Goal: Task Accomplishment & Management: Manage account settings

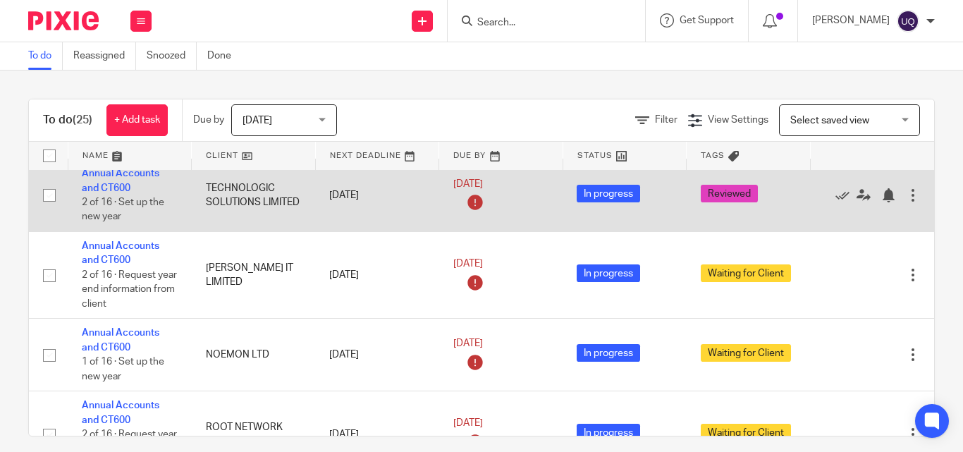
scroll to position [573, 0]
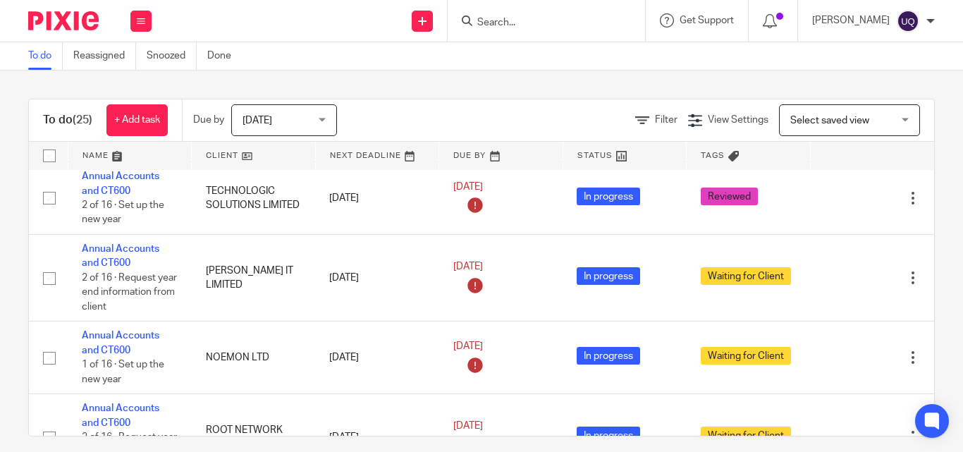
click at [524, 30] on div at bounding box center [545, 21] width 197 height 42
click at [514, 17] on input "Search" at bounding box center [539, 23] width 127 height 13
paste input "AVDHOOT ENGINEERING LIMITED"
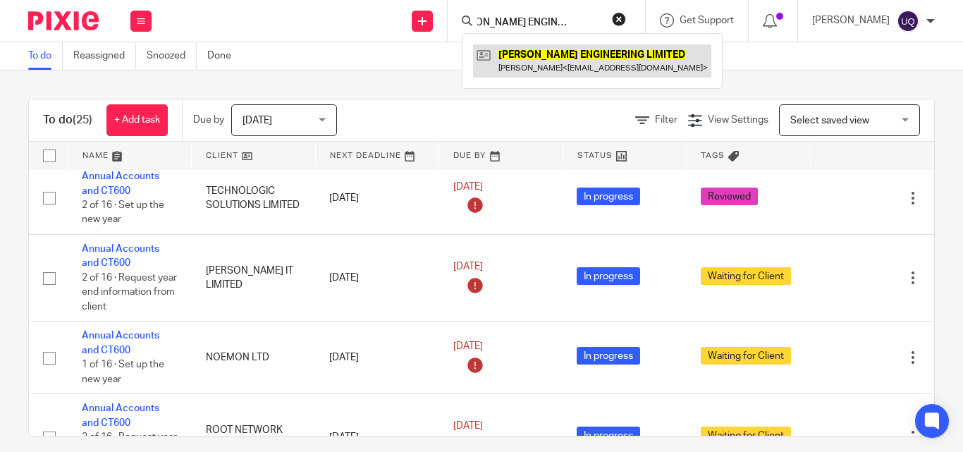
type input "AVDHOOT ENGINEERING LIMITED"
click at [531, 61] on link at bounding box center [592, 60] width 238 height 32
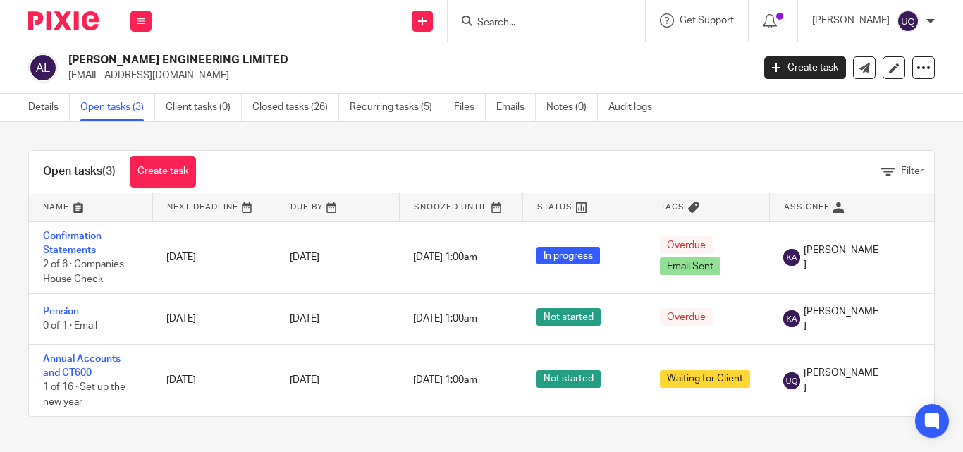
click at [511, 25] on input "Search" at bounding box center [539, 23] width 127 height 13
paste input "TN88 COMPANY LTD"
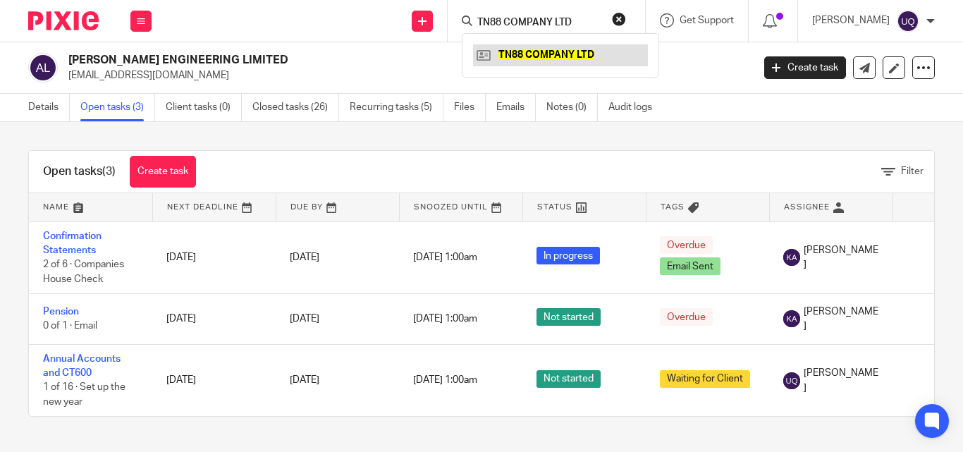
type input "TN88 COMPANY LTD"
click at [530, 48] on link at bounding box center [560, 54] width 175 height 21
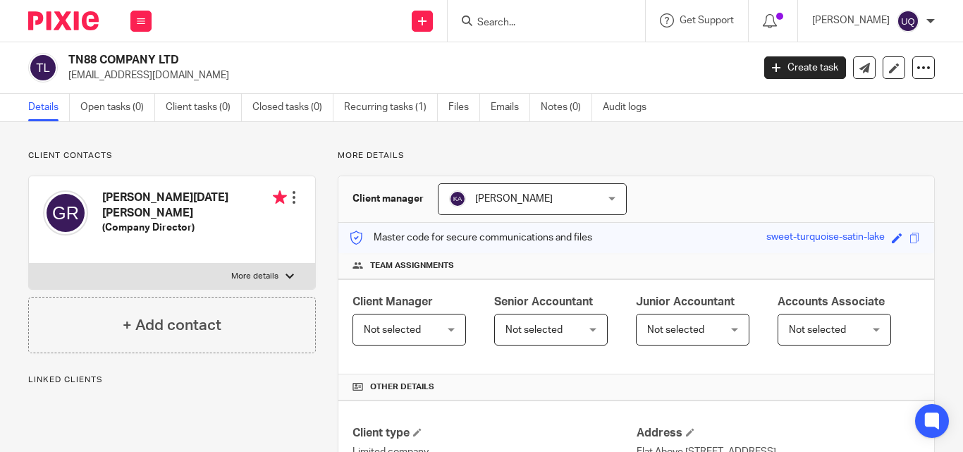
click at [525, 18] on input "Search" at bounding box center [539, 23] width 127 height 13
paste input "ADVITEK SOLUTIONS LTD"
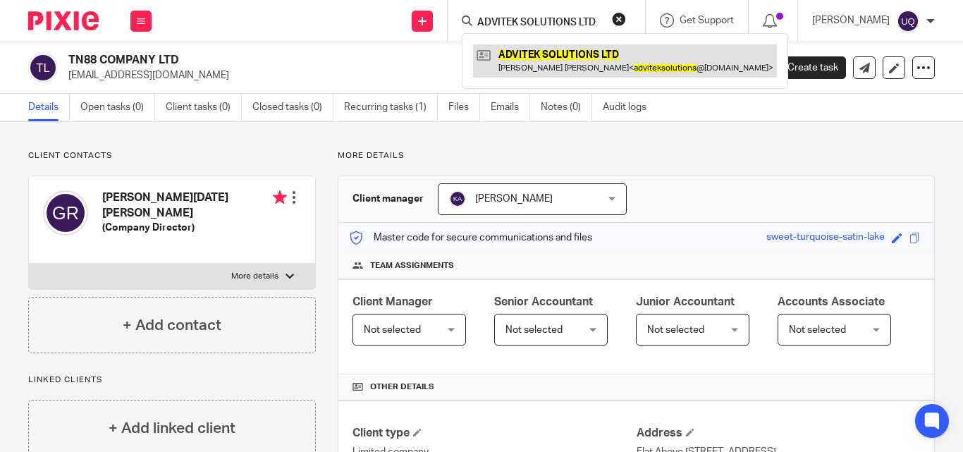
type input "ADVITEK SOLUTIONS LTD"
click at [557, 47] on link at bounding box center [625, 60] width 304 height 32
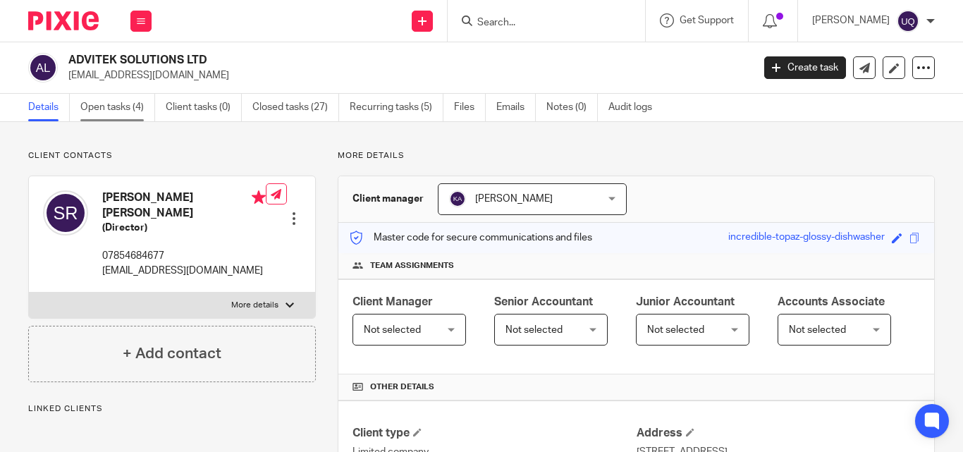
click at [143, 113] on link "Open tasks (4)" at bounding box center [117, 107] width 75 height 27
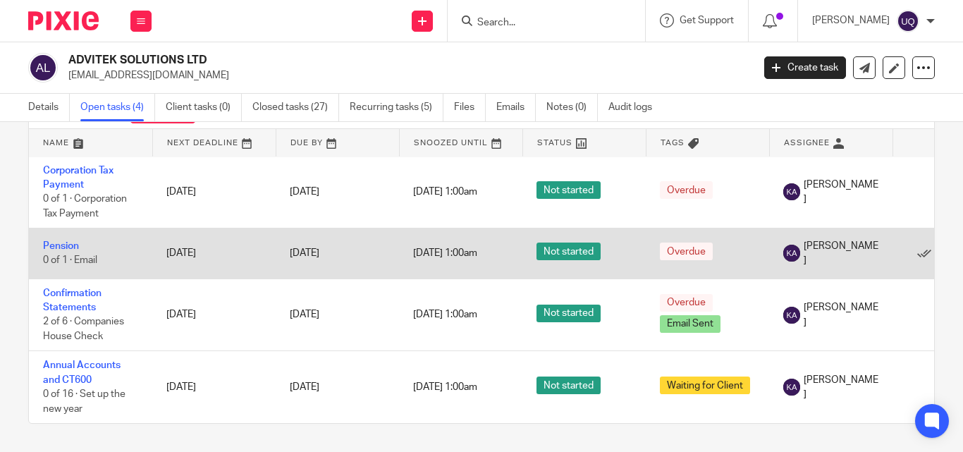
scroll to position [12, 0]
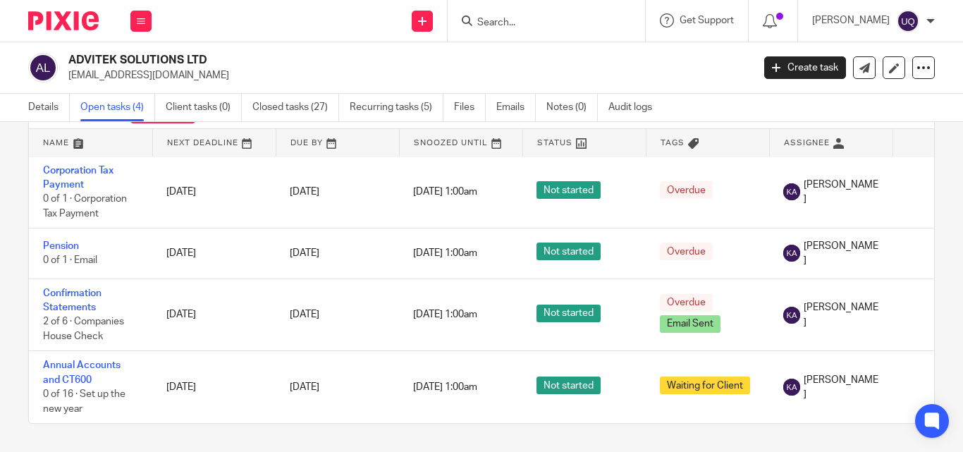
click at [562, 16] on form at bounding box center [551, 21] width 150 height 18
click at [524, 18] on input "Search" at bounding box center [539, 23] width 127 height 13
paste input "SISLIN IT CONSULTING LIMITED"
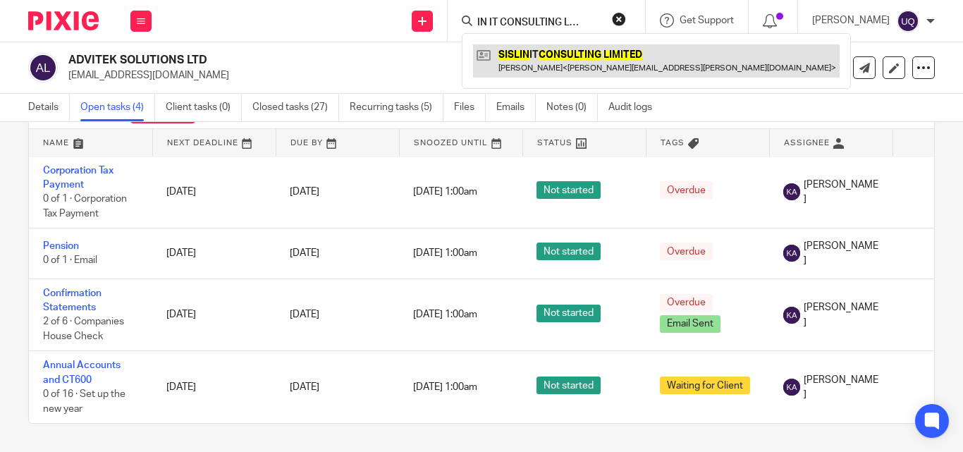
type input "SISLIN IT CONSULTING LIMITED"
click at [564, 66] on link at bounding box center [656, 60] width 366 height 32
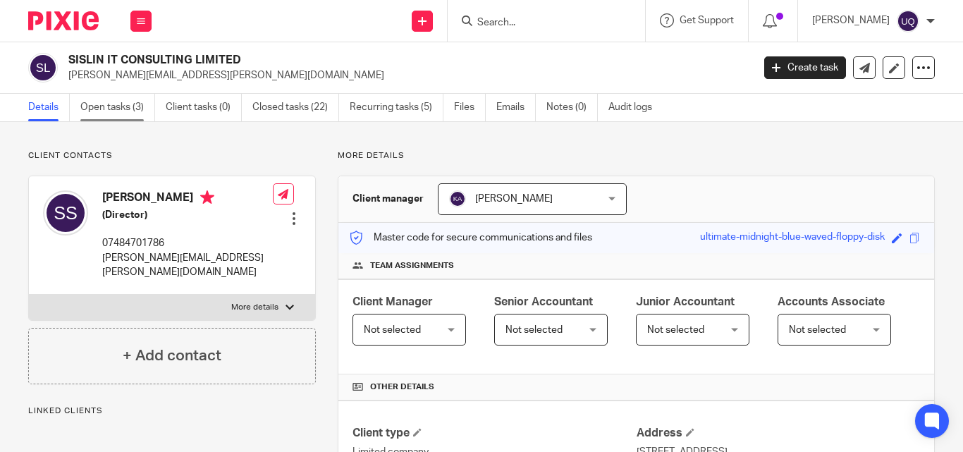
click at [137, 98] on link "Open tasks (3)" at bounding box center [117, 107] width 75 height 27
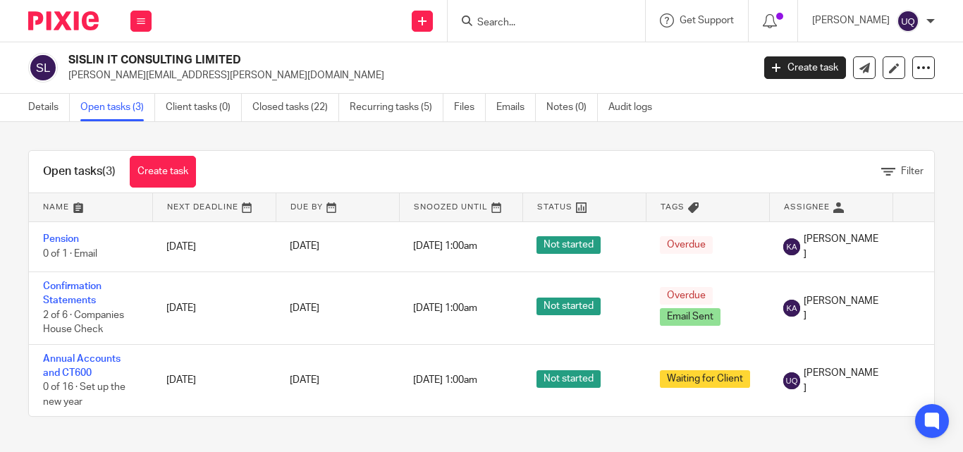
click at [530, 20] on input "Search" at bounding box center [539, 23] width 127 height 13
paste input "AELH IT SERVICES LTD"
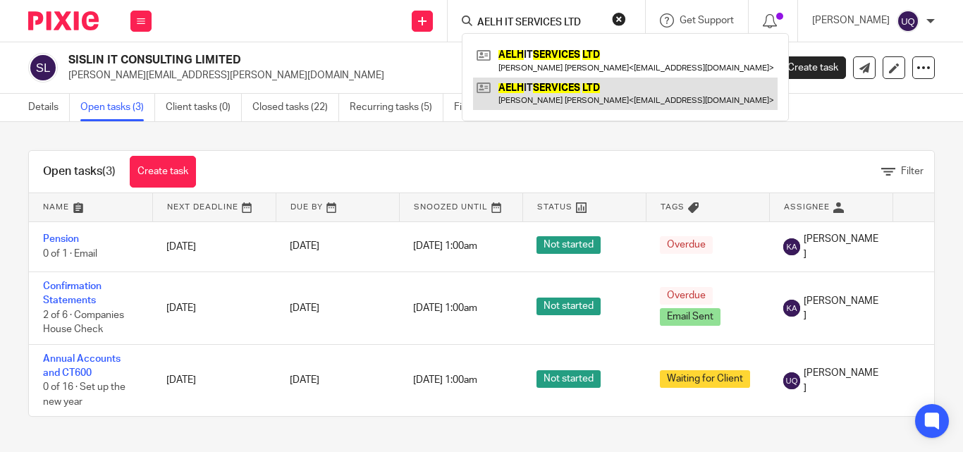
type input "AELH IT SERVICES LTD"
click at [554, 88] on link at bounding box center [625, 94] width 304 height 32
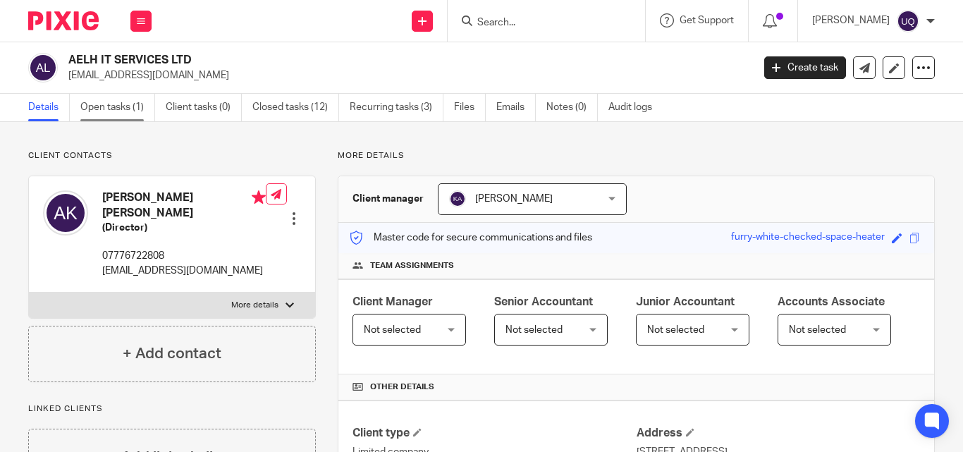
click at [148, 104] on link "Open tasks (1)" at bounding box center [117, 107] width 75 height 27
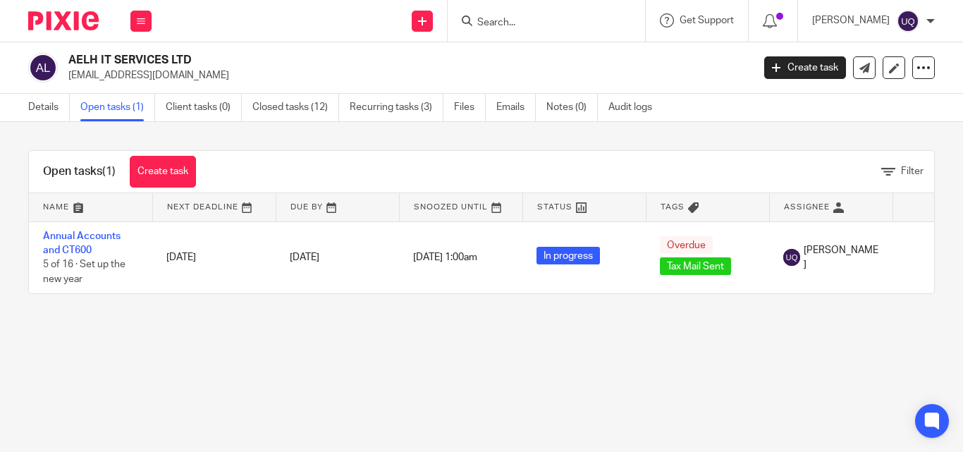
click at [509, 11] on div at bounding box center [545, 21] width 197 height 42
click at [518, 23] on input "Search" at bounding box center [539, 23] width 127 height 13
paste input "ZILLION IT SOLUTIONS LTD"
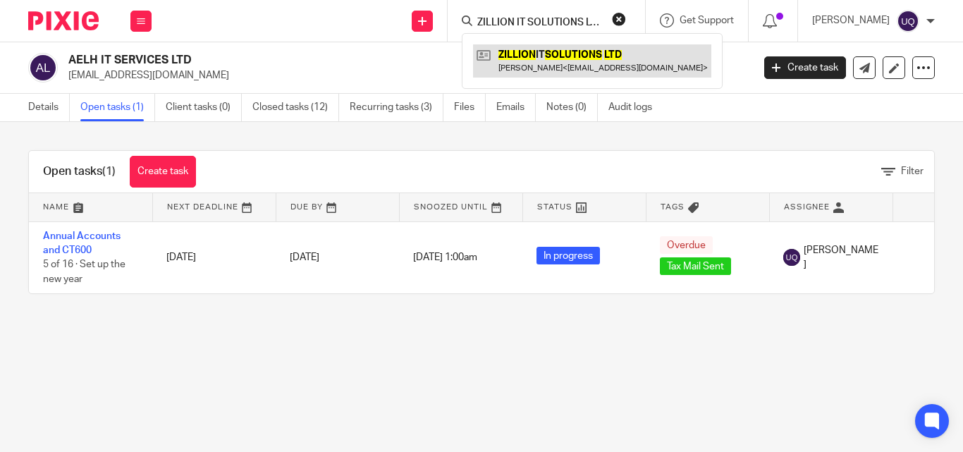
type input "ZILLION IT SOLUTIONS LTD"
click at [568, 61] on link at bounding box center [592, 60] width 238 height 32
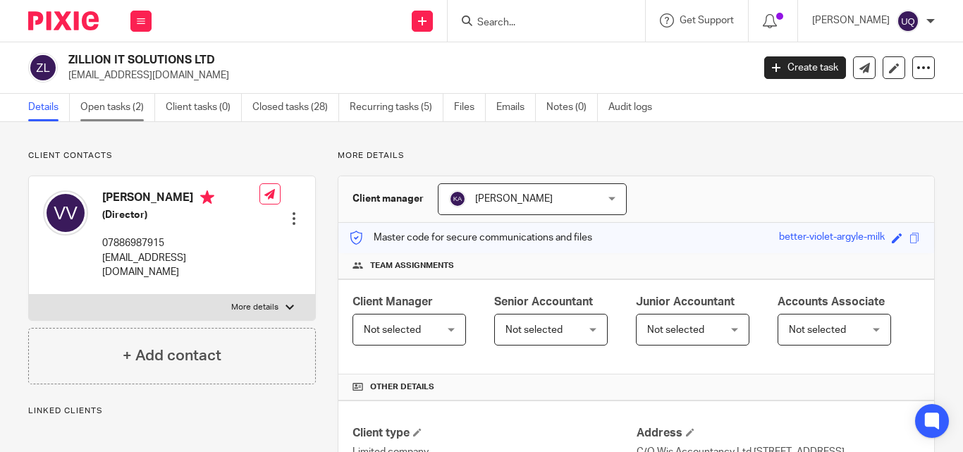
click at [97, 99] on link "Open tasks (2)" at bounding box center [117, 107] width 75 height 27
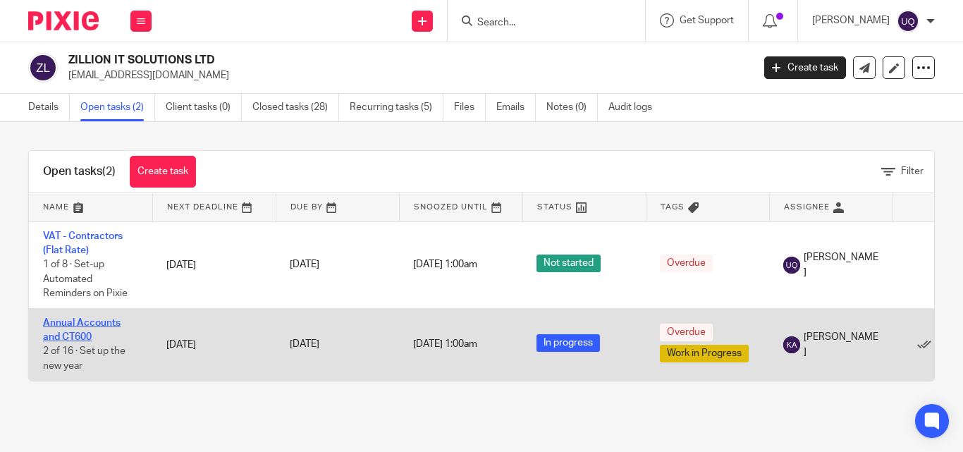
click at [104, 326] on link "Annual Accounts and CT600" at bounding box center [82, 330] width 78 height 24
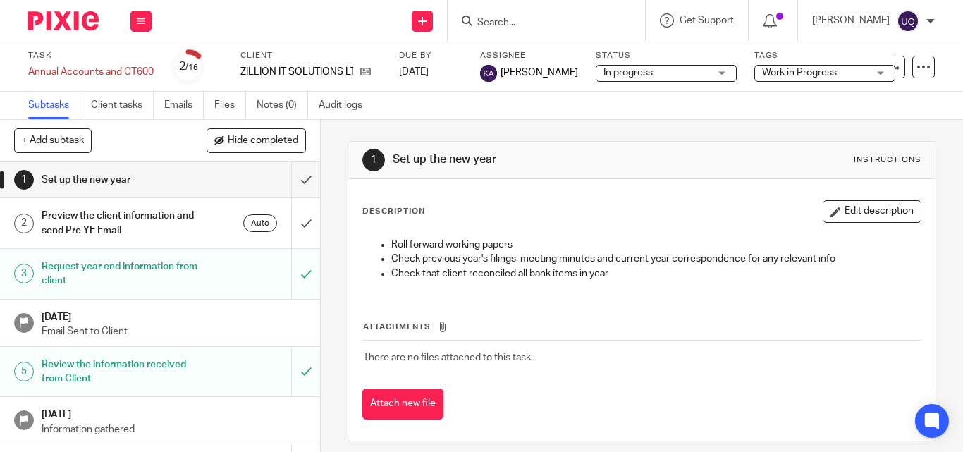
click at [782, 69] on span "Work in Progress" at bounding box center [799, 73] width 75 height 10
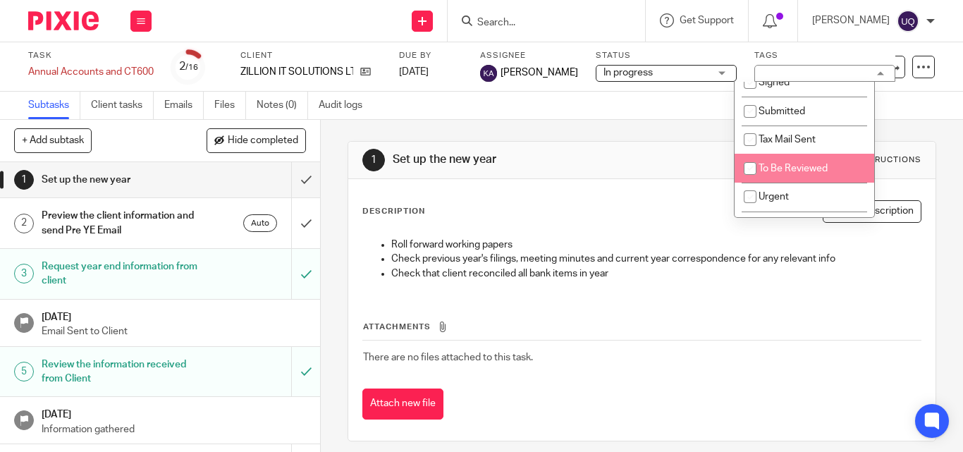
scroll to position [141, 0]
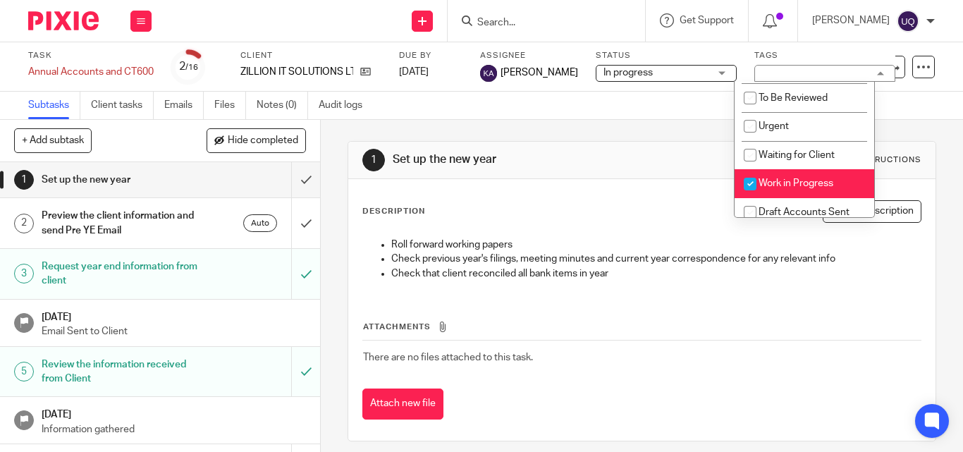
click at [746, 177] on input "checkbox" at bounding box center [749, 184] width 27 height 27
checkbox input "false"
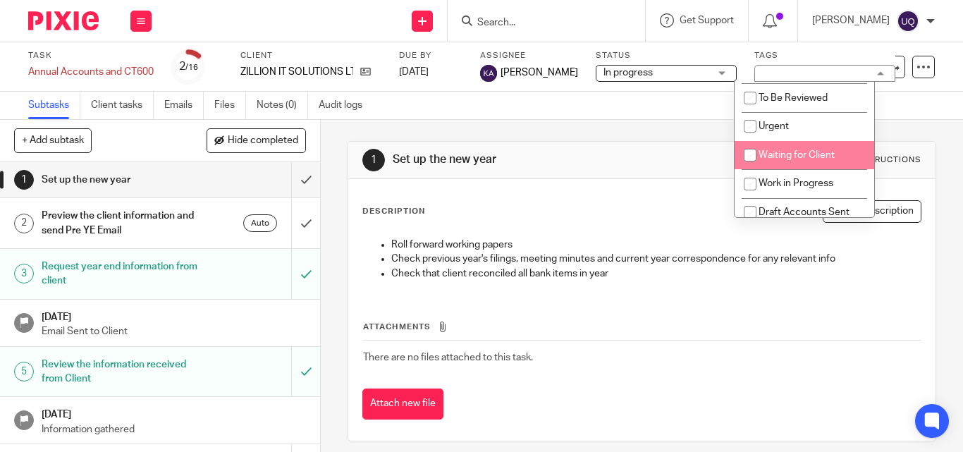
click at [743, 153] on input "checkbox" at bounding box center [749, 155] width 27 height 27
checkbox input "true"
click at [680, 122] on div "1 Set up the new year Instructions Description Edit description Roll forward wo…" at bounding box center [641, 291] width 588 height 342
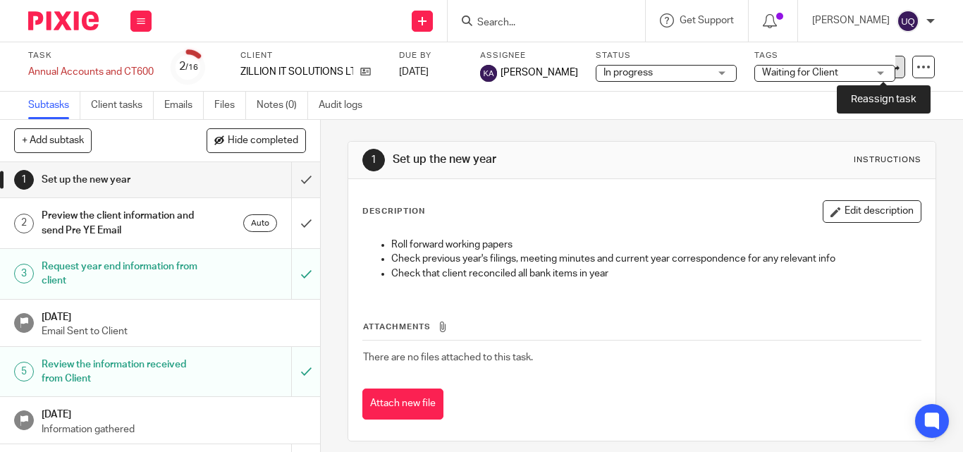
click at [893, 69] on link at bounding box center [893, 67] width 23 height 23
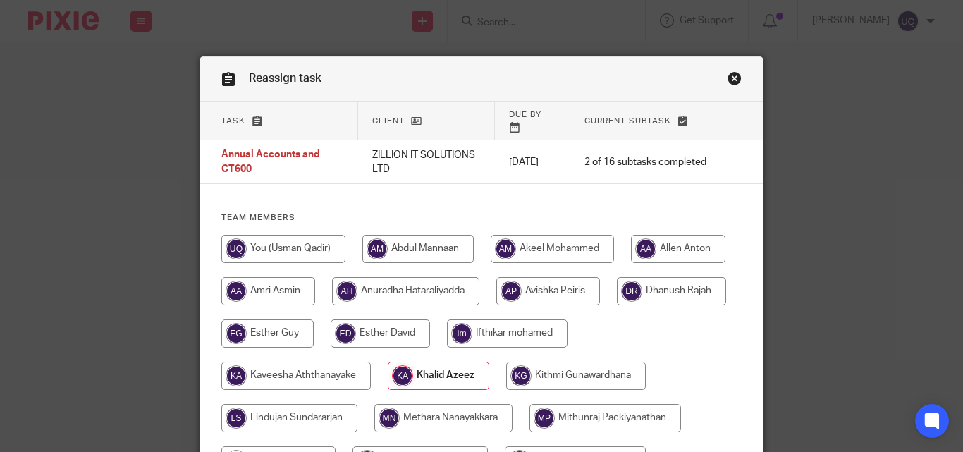
click at [297, 235] on input "radio" at bounding box center [283, 249] width 124 height 28
radio input "true"
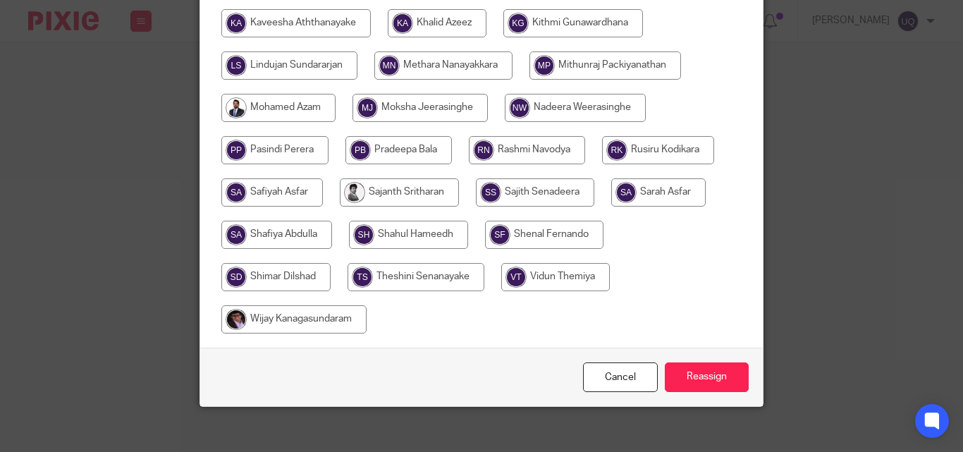
scroll to position [353, 0]
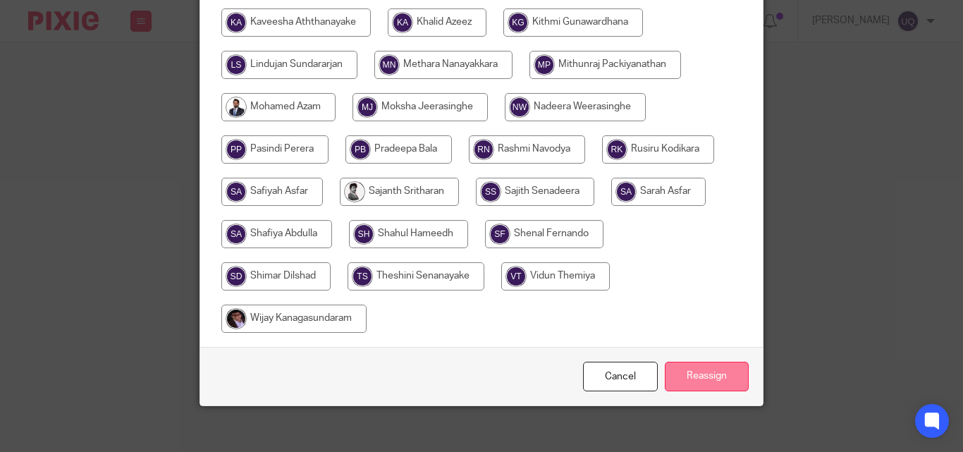
click at [701, 369] on input "Reassign" at bounding box center [707, 377] width 84 height 30
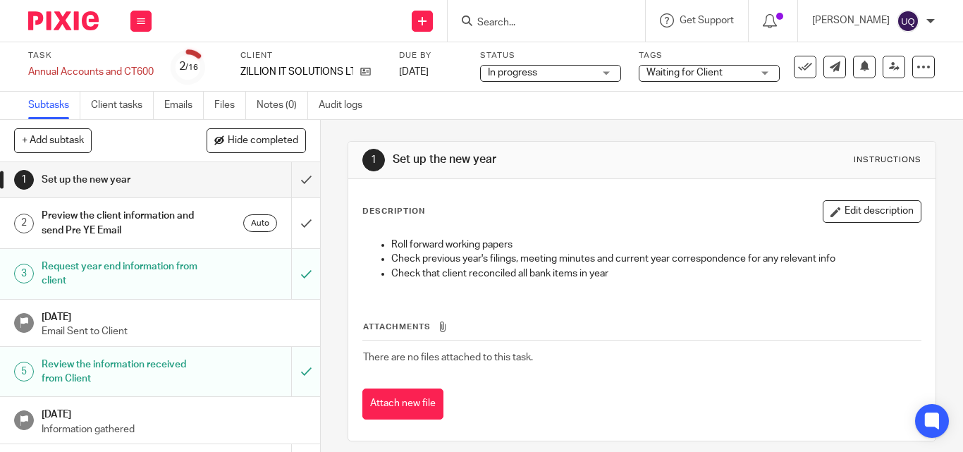
click at [542, 25] on input "Search" at bounding box center [539, 23] width 127 height 13
paste input "KV20 CONSULTANCY SERVICES LTD"
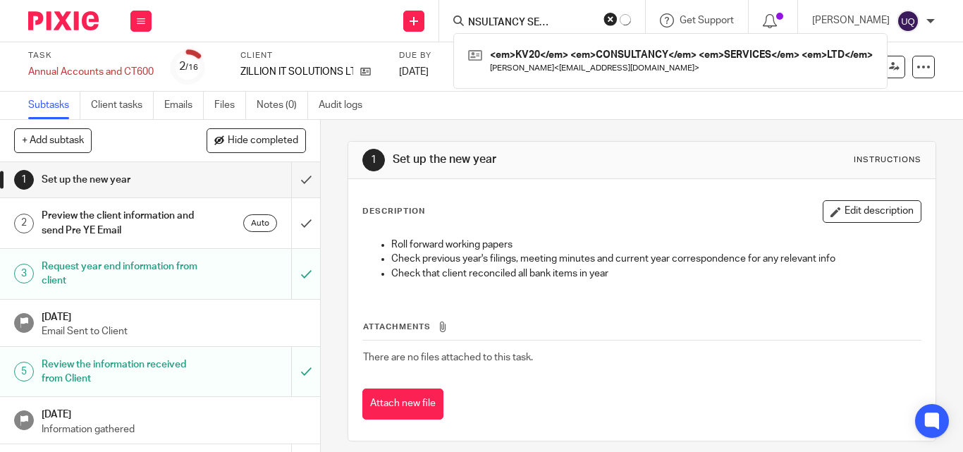
type input "KV20 CONSULTANCY SERVICES LTD"
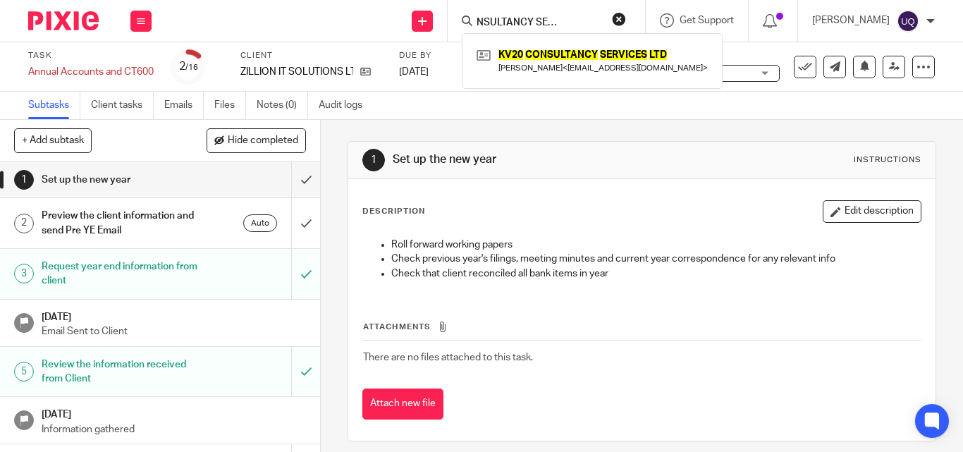
scroll to position [0, 0]
